Goal: Task Accomplishment & Management: Use online tool/utility

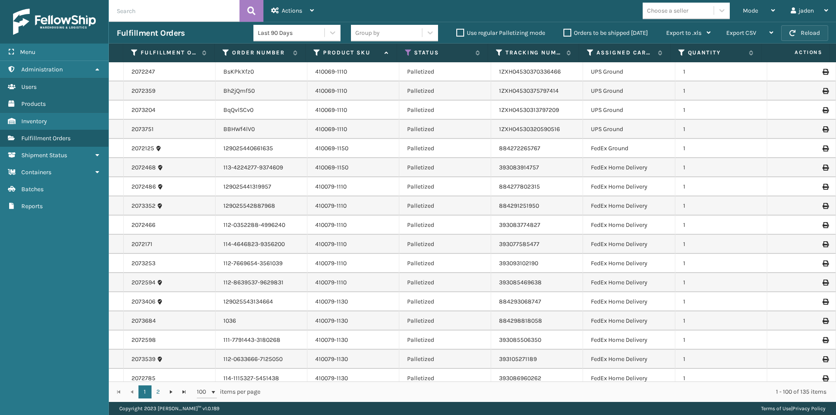
click at [797, 34] on button "Reload" at bounding box center [804, 33] width 47 height 16
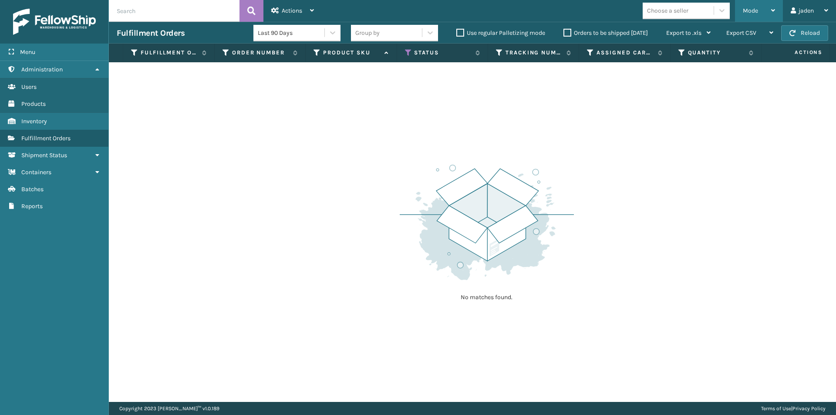
click at [750, 9] on span "Mode" at bounding box center [750, 10] width 15 height 7
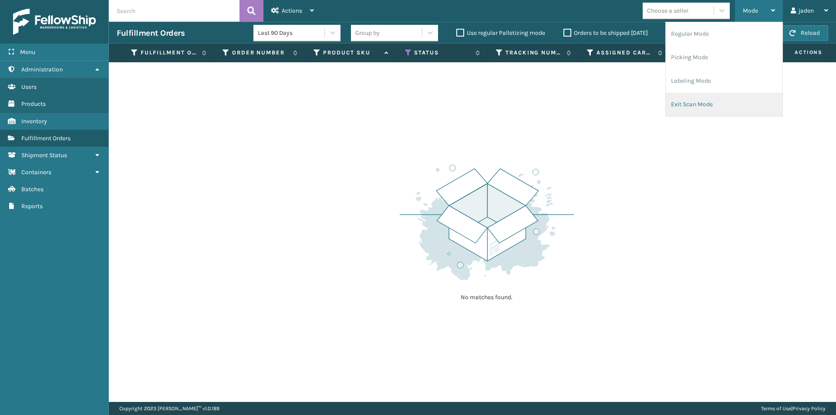
click at [722, 99] on li "Exit Scan Mode" at bounding box center [724, 105] width 117 height 24
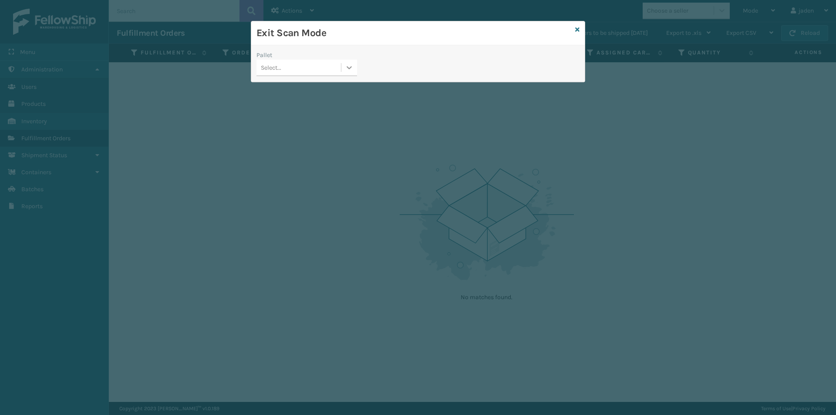
click at [346, 68] on icon at bounding box center [349, 67] width 9 height 9
click at [578, 29] on icon at bounding box center [577, 30] width 4 height 6
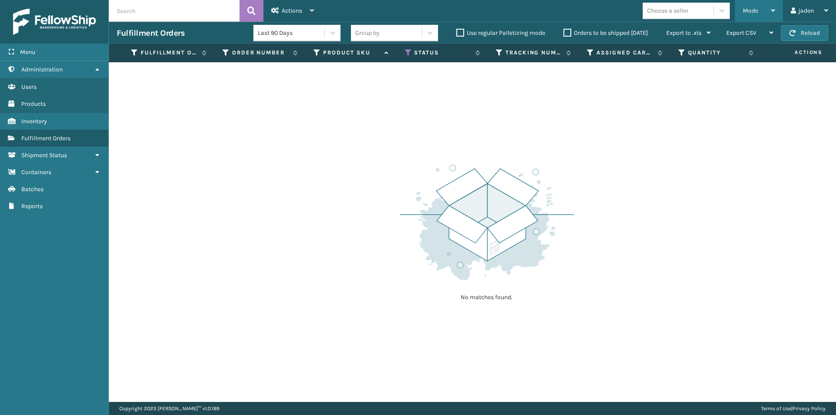
click at [763, 15] on div "Mode" at bounding box center [759, 11] width 32 height 22
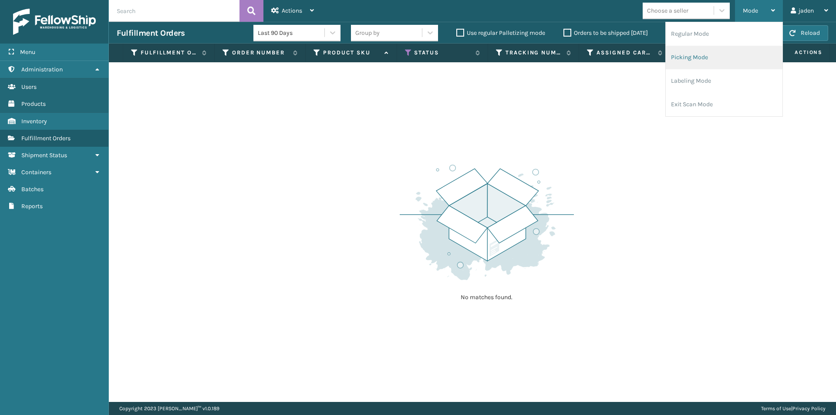
click at [727, 55] on li "Picking Mode" at bounding box center [724, 58] width 117 height 24
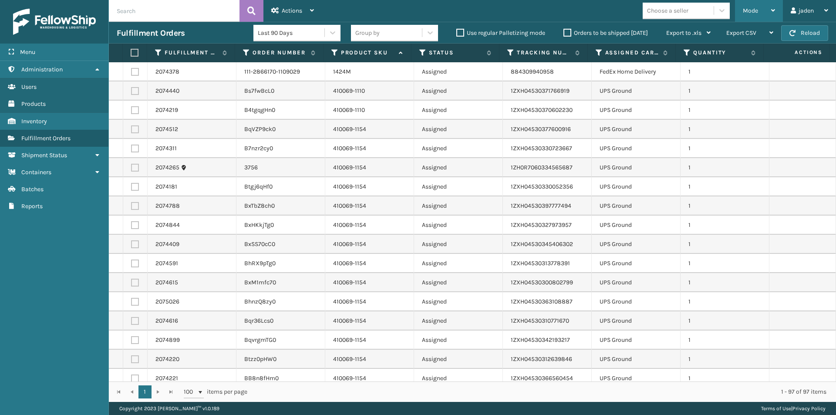
click at [757, 10] on span "Mode" at bounding box center [750, 10] width 15 height 7
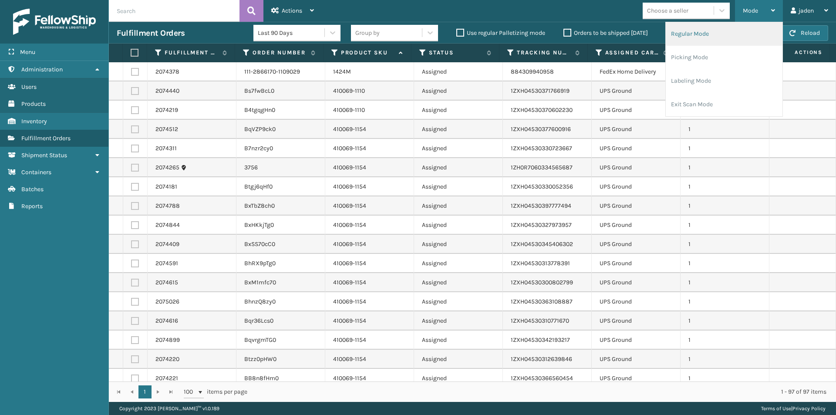
click at [679, 45] on li "Regular Mode" at bounding box center [724, 34] width 117 height 24
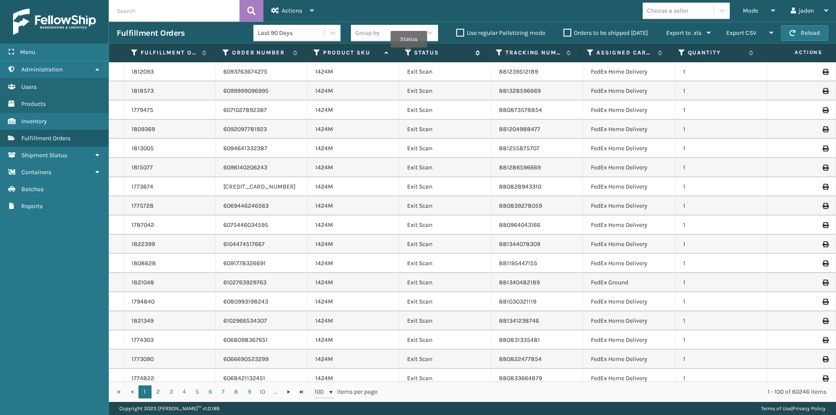
click at [409, 54] on icon at bounding box center [408, 53] width 7 height 8
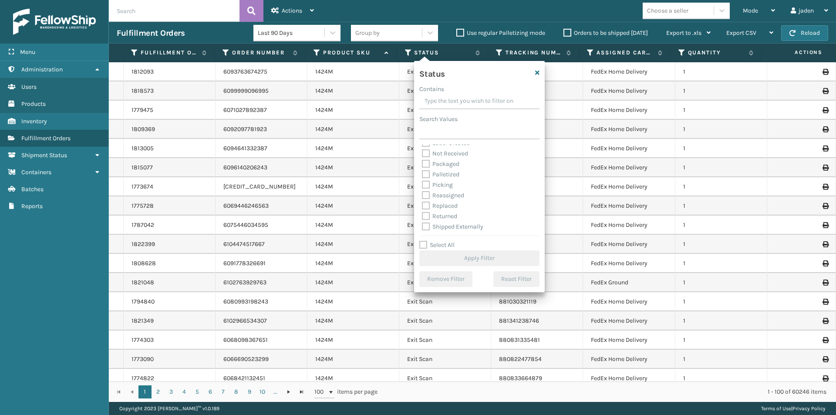
scroll to position [49, 0]
click at [434, 182] on label "Picking" at bounding box center [437, 184] width 31 height 7
click at [422, 182] on input "Picking" at bounding box center [422, 182] width 0 height 6
checkbox input "true"
click at [455, 262] on button "Apply Filter" at bounding box center [479, 258] width 120 height 16
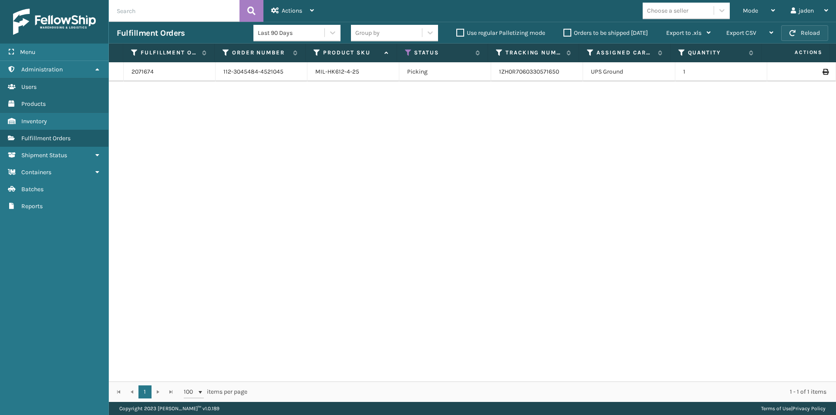
click at [798, 28] on button "Reload" at bounding box center [804, 33] width 47 height 16
click at [757, 8] on span "Mode" at bounding box center [750, 10] width 15 height 7
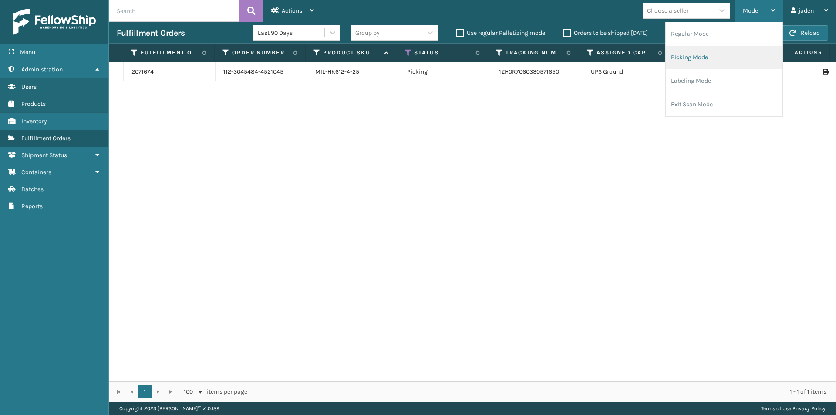
click at [716, 50] on li "Picking Mode" at bounding box center [724, 58] width 117 height 24
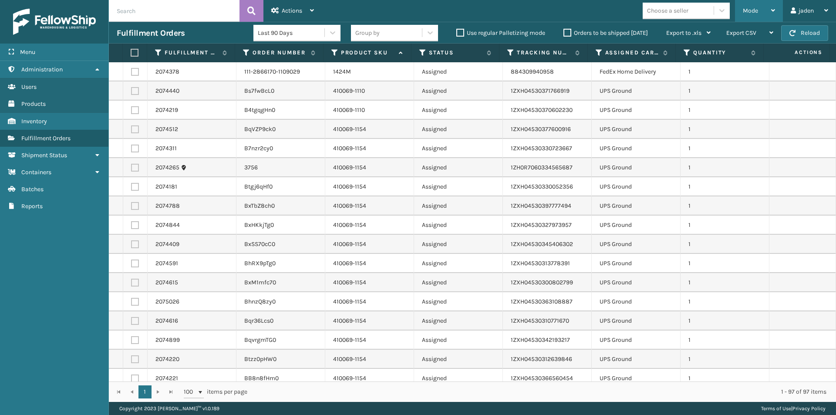
click at [751, 11] on span "Mode" at bounding box center [750, 10] width 15 height 7
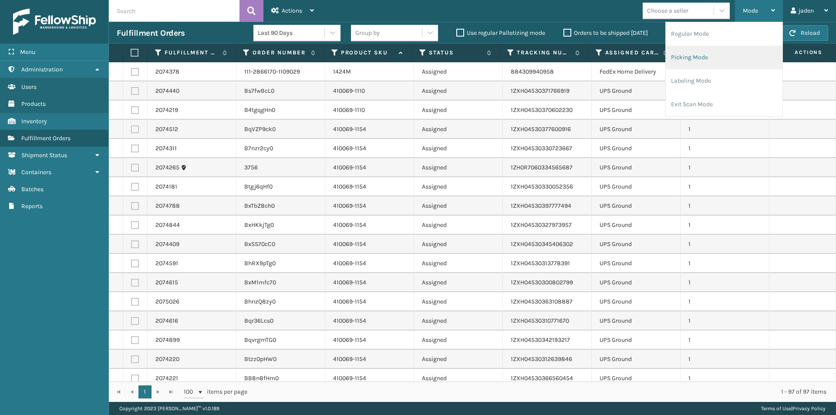
click at [728, 55] on li "Picking Mode" at bounding box center [724, 58] width 117 height 24
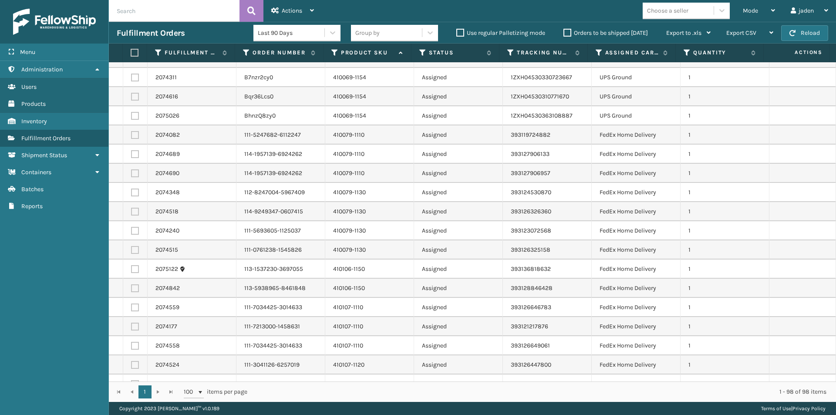
scroll to position [122, 0]
